Goal: Check status

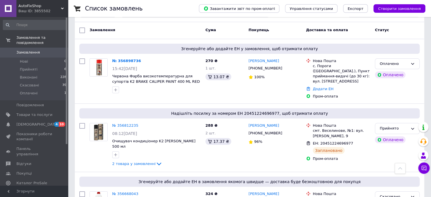
scroll to position [14, 0]
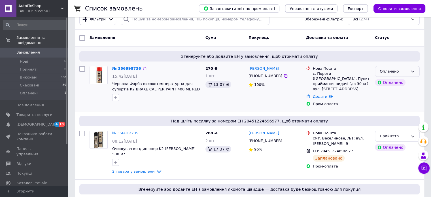
click at [407, 70] on div "Оплачено" at bounding box center [394, 72] width 28 height 6
click at [402, 82] on li "Прийнято" at bounding box center [397, 83] width 44 height 10
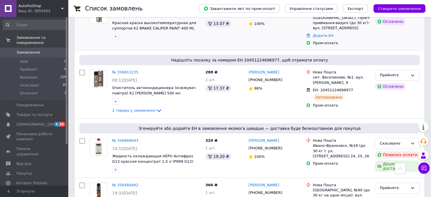
scroll to position [0, 0]
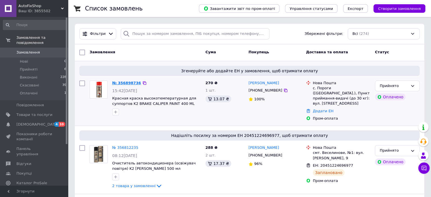
click at [121, 82] on link "№ 356898736" at bounding box center [126, 83] width 29 height 4
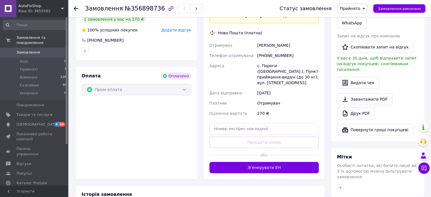
scroll to position [157, 0]
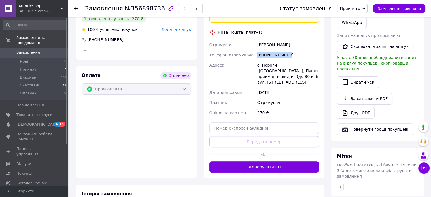
drag, startPoint x: 288, startPoint y: 50, endPoint x: 257, endPoint y: 48, distance: 30.6
click at [257, 50] on div "[PHONE_NUMBER]" at bounding box center [288, 55] width 64 height 10
copy div "[PHONE_NUMBER]"
drag, startPoint x: 255, startPoint y: 41, endPoint x: 296, endPoint y: 39, distance: 40.2
click at [296, 40] on div "Отримувач [PERSON_NAME] отримувача [PHONE_NUMBER] Адреса [PERSON_NAME]. Пороги …" at bounding box center [264, 79] width 112 height 78
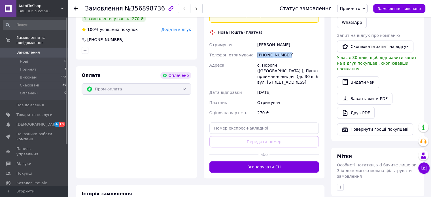
copy div "Отримувач [PERSON_NAME]"
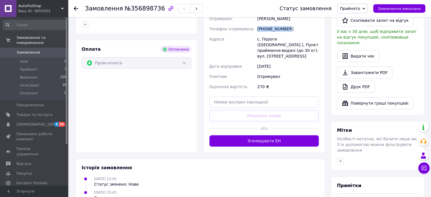
scroll to position [184, 0]
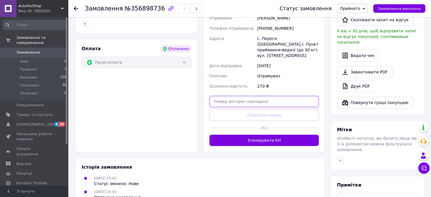
click at [269, 98] on input "text" at bounding box center [264, 101] width 110 height 11
paste input "20451225239279"
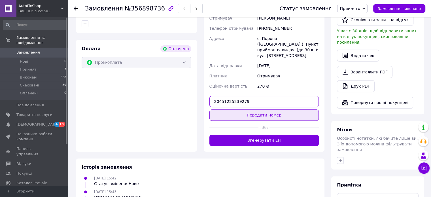
type input "20451225239279"
click at [257, 110] on button "Передати номер" at bounding box center [264, 114] width 110 height 11
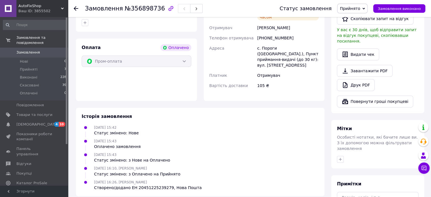
scroll to position [210, 0]
